Goal: Manage account settings

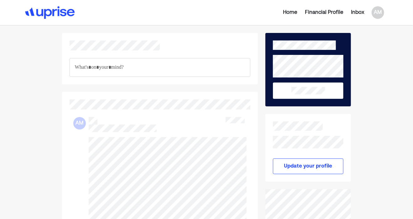
click at [288, 12] on div "Home" at bounding box center [290, 13] width 14 height 8
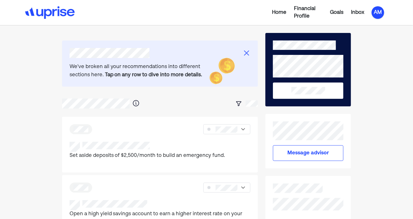
click at [378, 13] on div "AM" at bounding box center [377, 12] width 13 height 13
click at [369, 37] on div "Settings" at bounding box center [373, 39] width 20 height 8
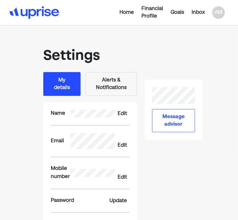
click at [182, 170] on div "Settings My details Alerts & Notifications Name Edit Email Edit Mobile number E…" at bounding box center [118, 154] width 151 height 242
click at [174, 177] on div "Settings My details Alerts & Notifications Name Edit Email Edit Mobile number E…" at bounding box center [118, 154] width 151 height 242
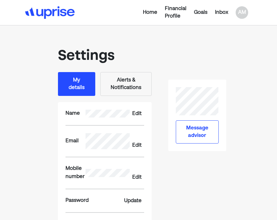
click at [257, 142] on div "Home Financial Profile Goals Inbox AM Settings My details Alerts & Notification…" at bounding box center [138, 162] width 277 height 325
drag, startPoint x: 252, startPoint y: 172, endPoint x: 243, endPoint y: 164, distance: 12.2
click at [252, 172] on div "Home Financial Profile Goals Inbox AM Settings My details Alerts & Notification…" at bounding box center [138, 162] width 277 height 325
